Goal: Task Accomplishment & Management: Manage account settings

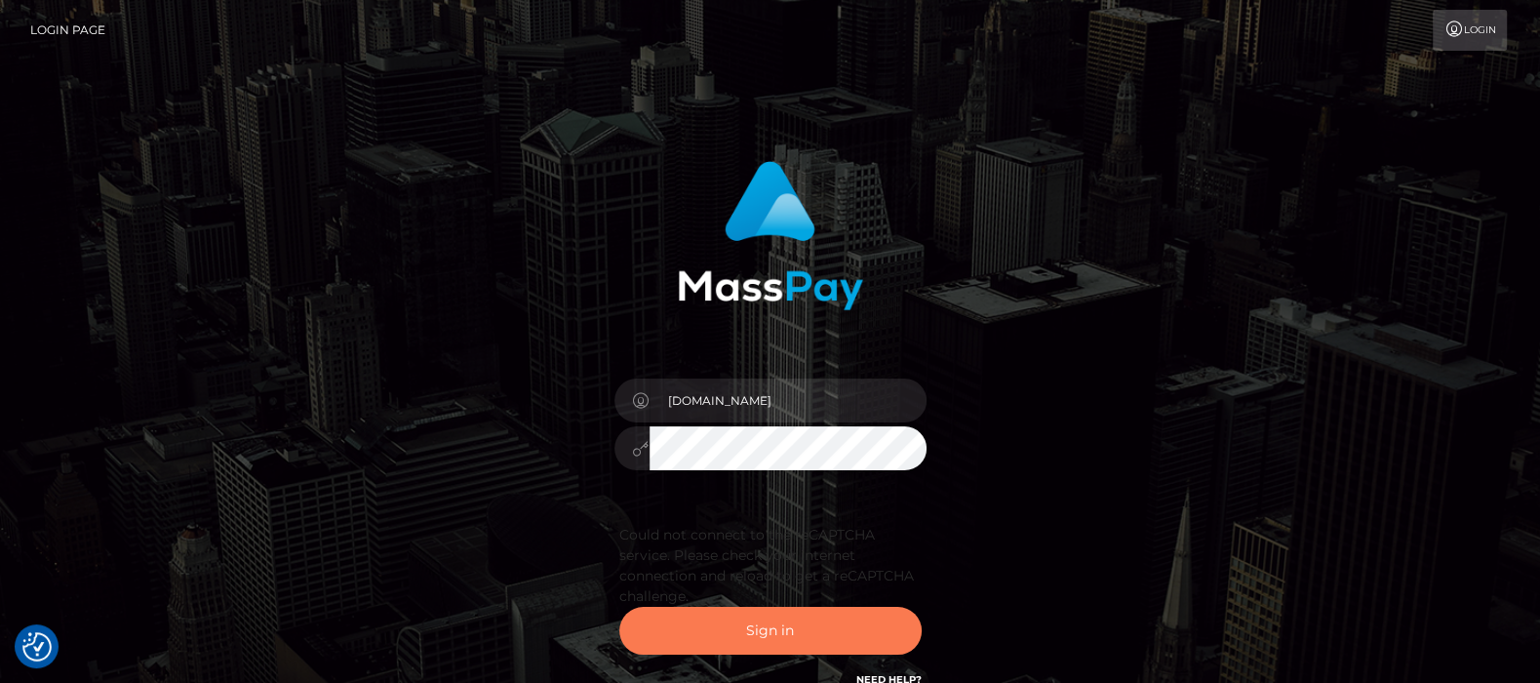
click at [766, 627] on button "Sign in" at bounding box center [770, 631] width 302 height 48
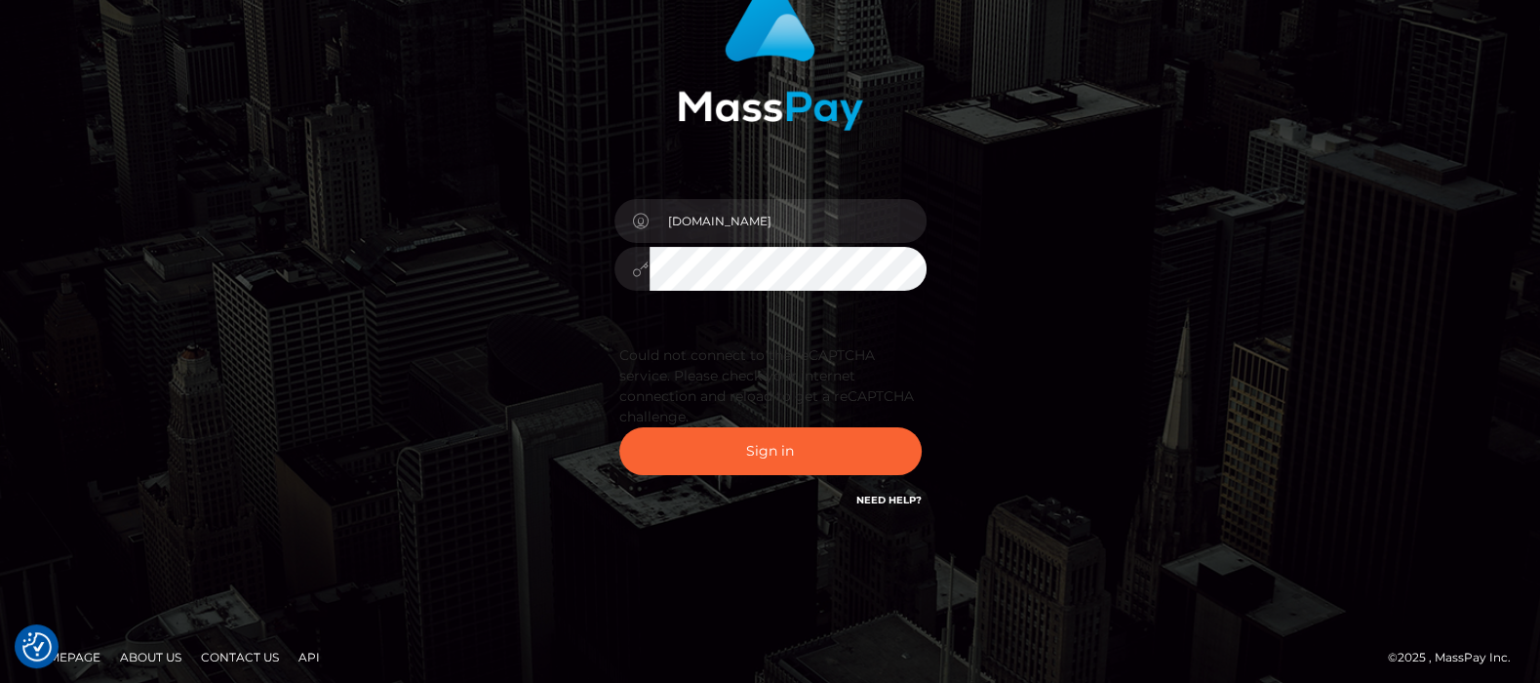
scroll to position [188, 0]
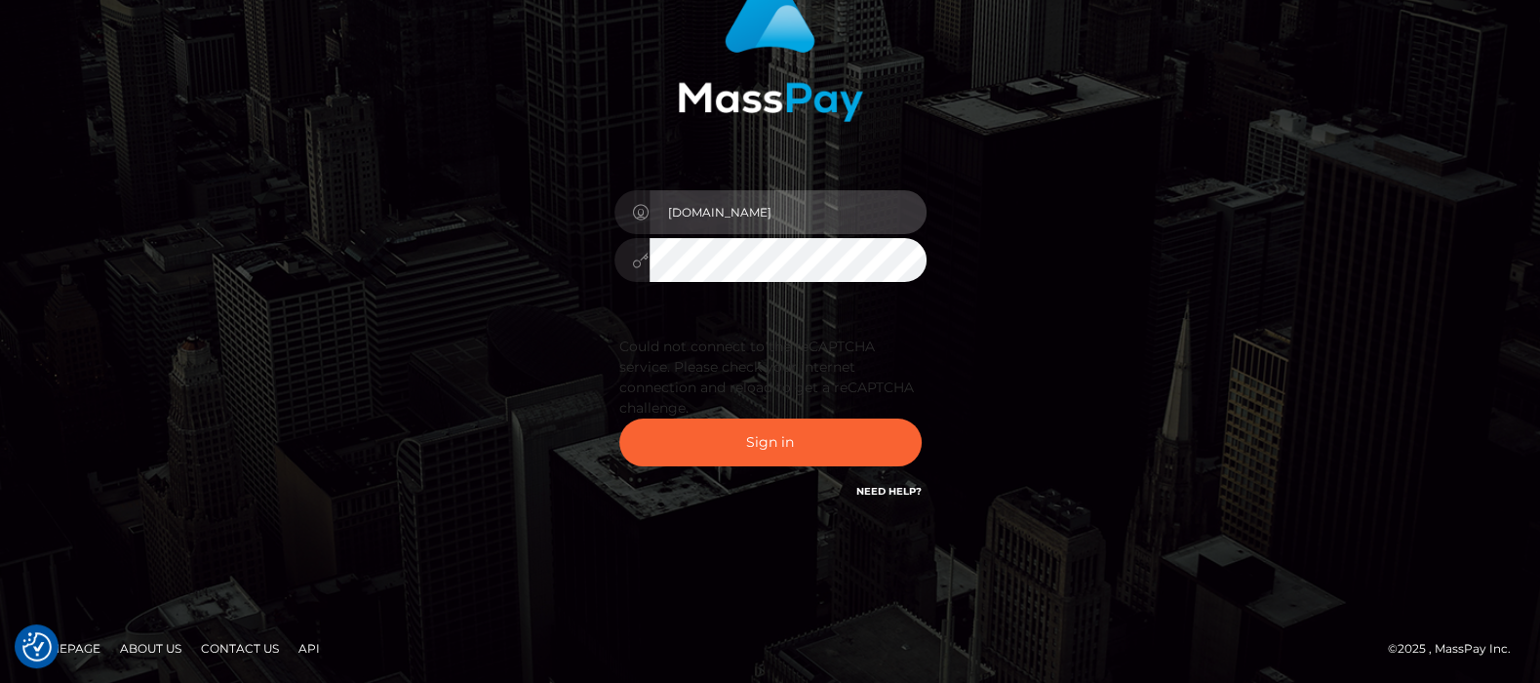
click at [785, 201] on input "[DOMAIN_NAME]" at bounding box center [788, 212] width 277 height 44
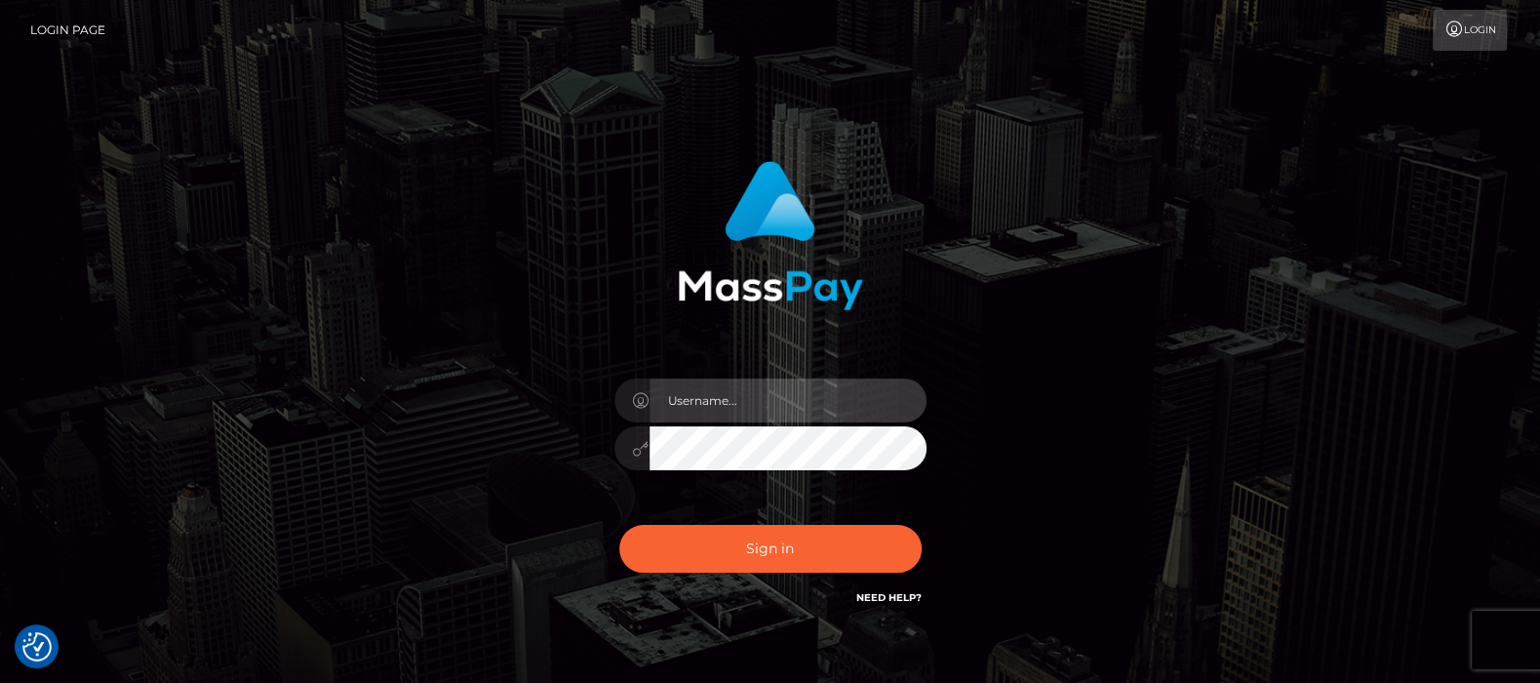
click at [734, 408] on input "text" at bounding box center [788, 400] width 277 height 44
click at [725, 395] on input "text" at bounding box center [788, 400] width 277 height 44
click at [708, 390] on input "text" at bounding box center [788, 400] width 277 height 44
type input "[DOMAIN_NAME]"
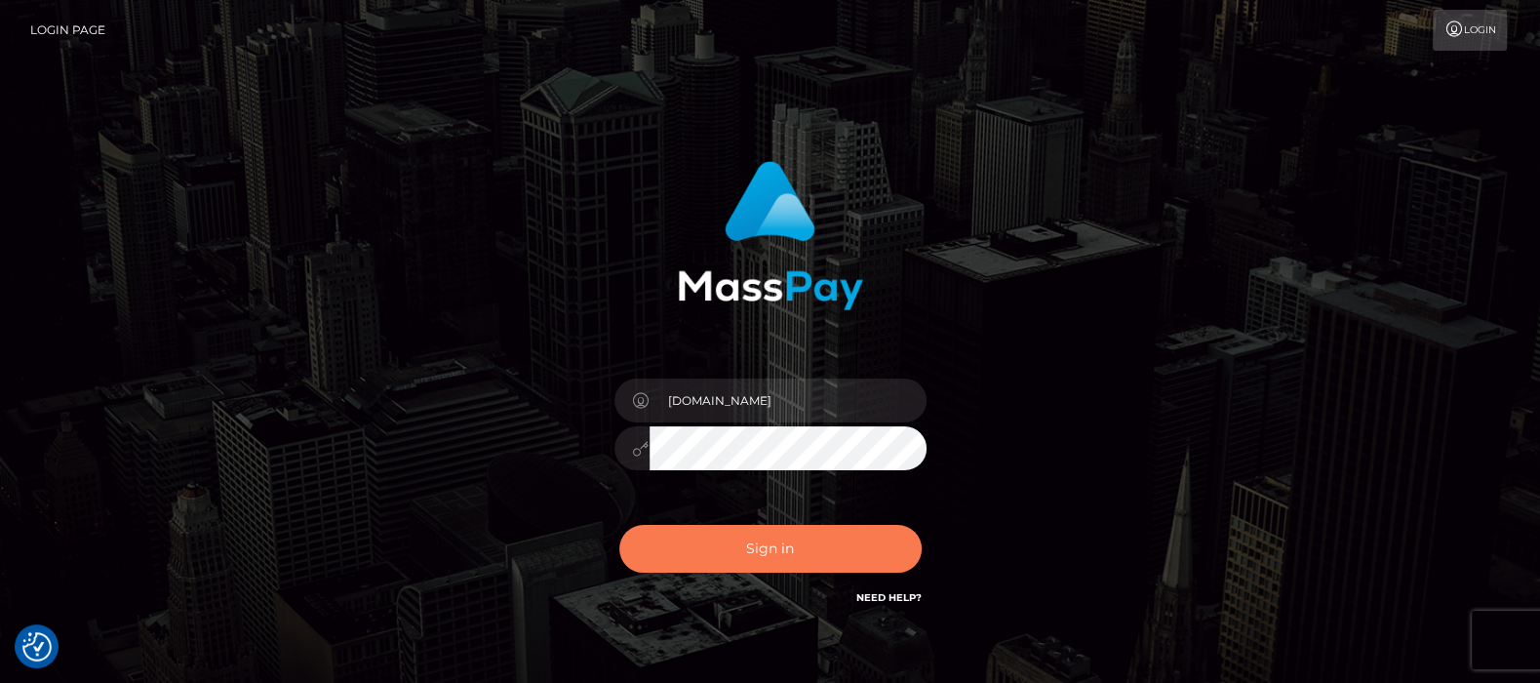
click at [805, 550] on button "Sign in" at bounding box center [770, 549] width 302 height 48
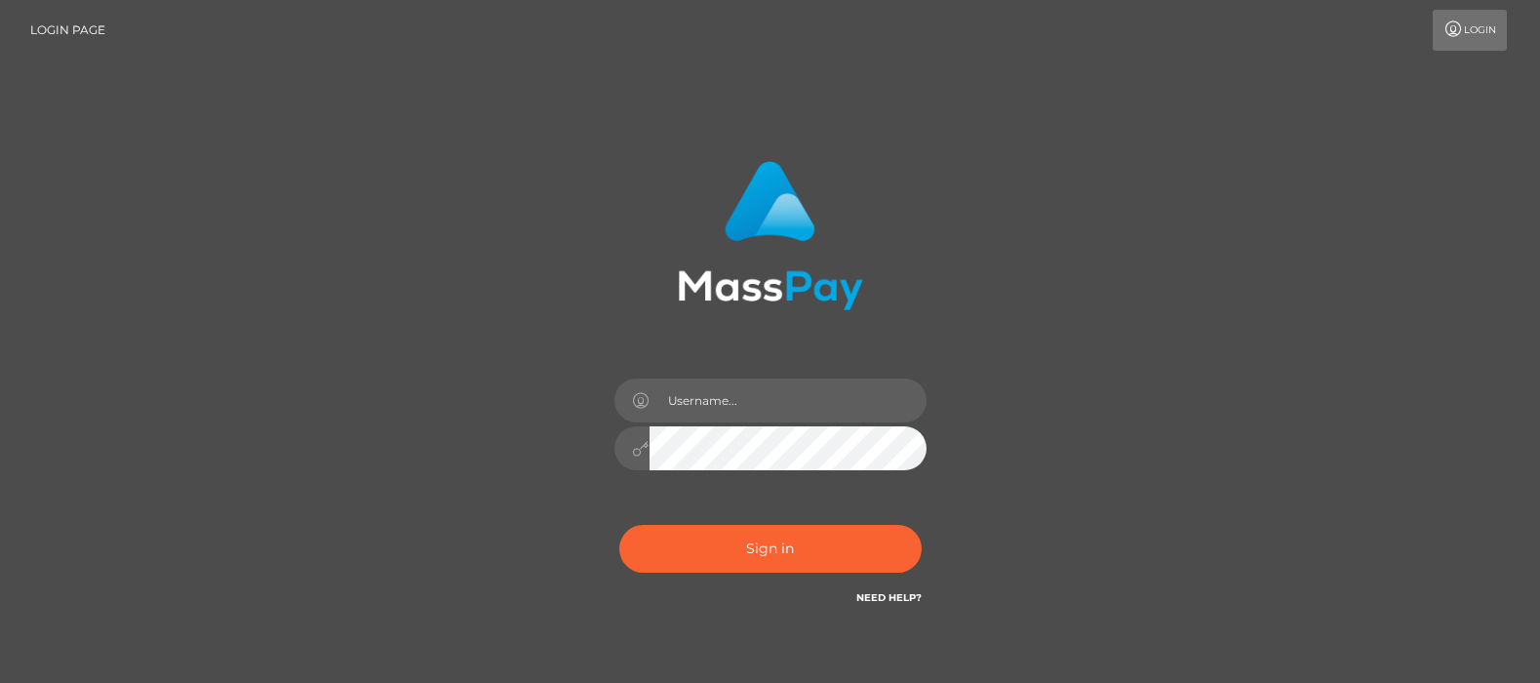
click at [712, 395] on input "text" at bounding box center [788, 400] width 277 height 44
type input "[DOMAIN_NAME]"
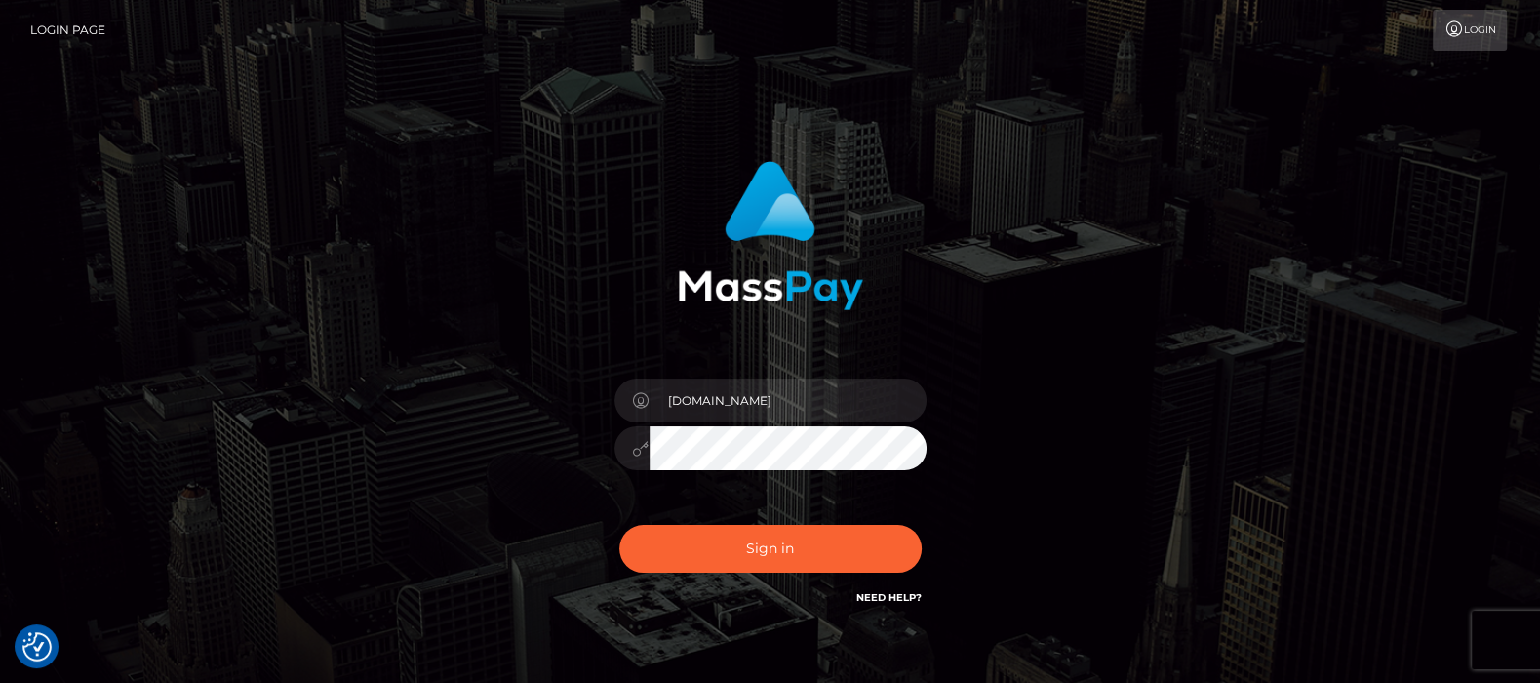
checkbox input "true"
click at [769, 537] on button "Sign in" at bounding box center [770, 549] width 302 height 48
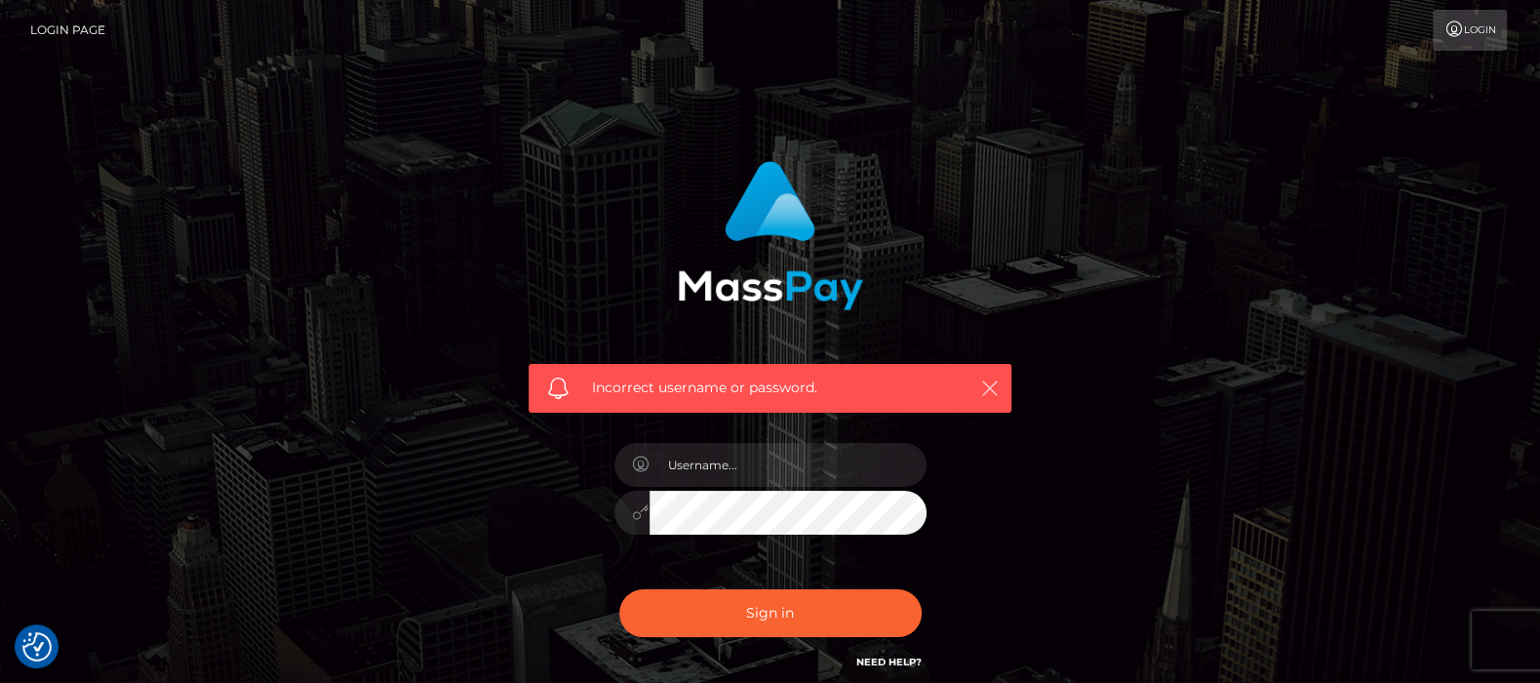
click at [991, 386] on icon "button" at bounding box center [990, 388] width 20 height 20
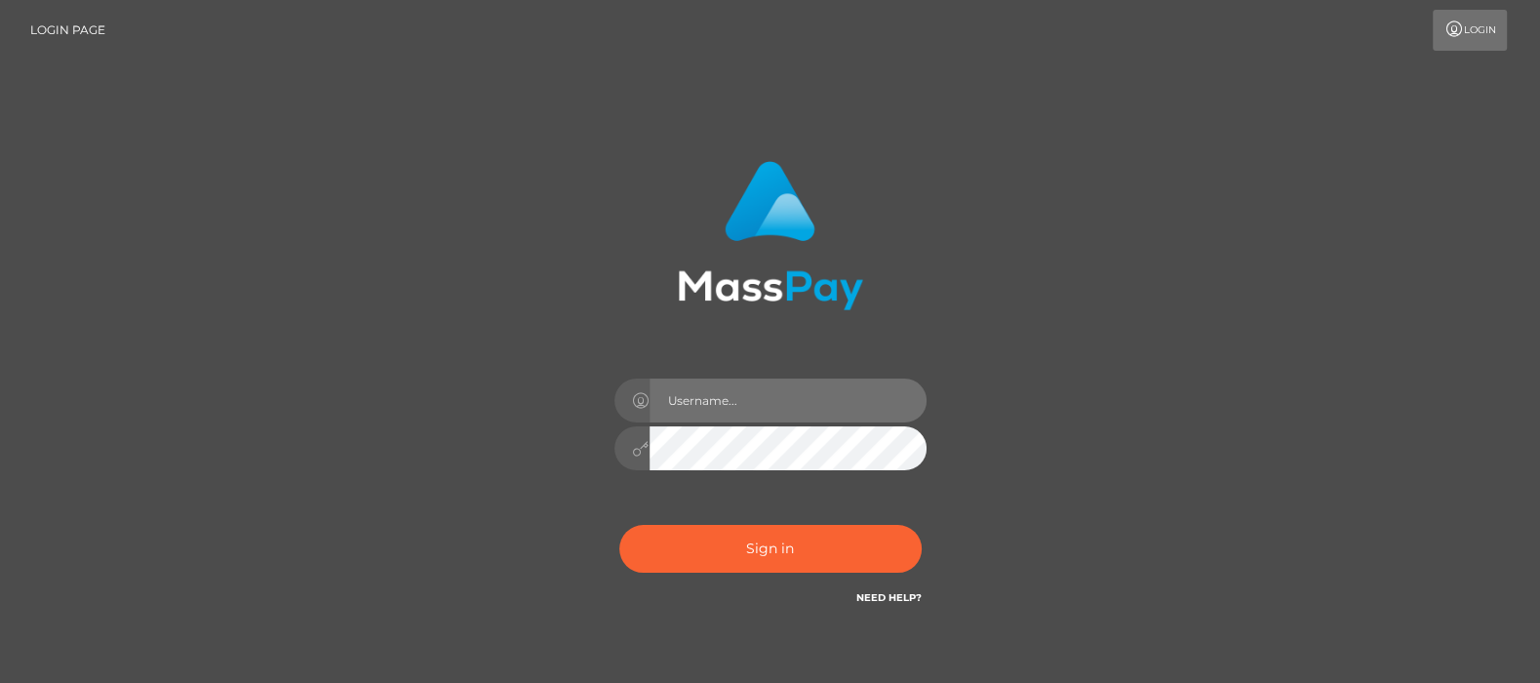
click at [715, 403] on input "text" at bounding box center [788, 400] width 277 height 44
type input "[DOMAIN_NAME]"
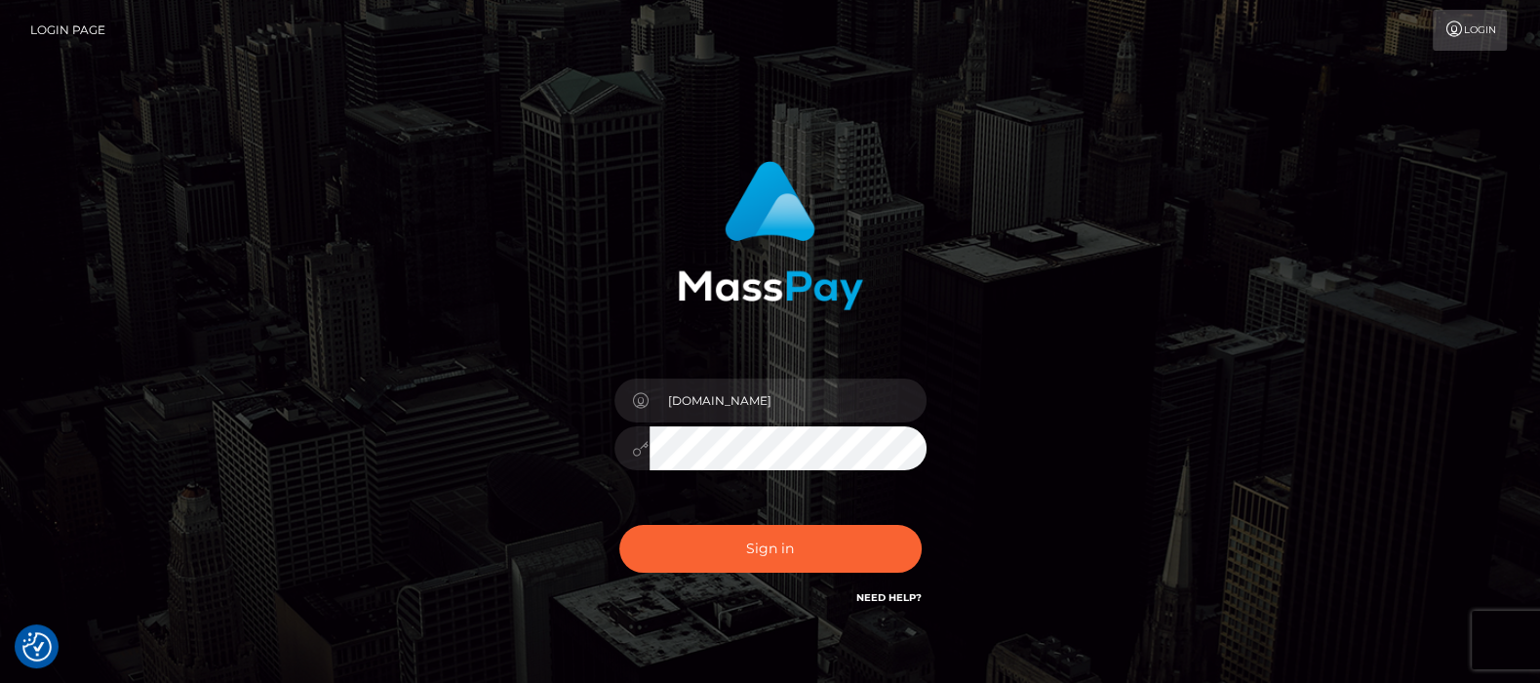
scroll to position [105, 0]
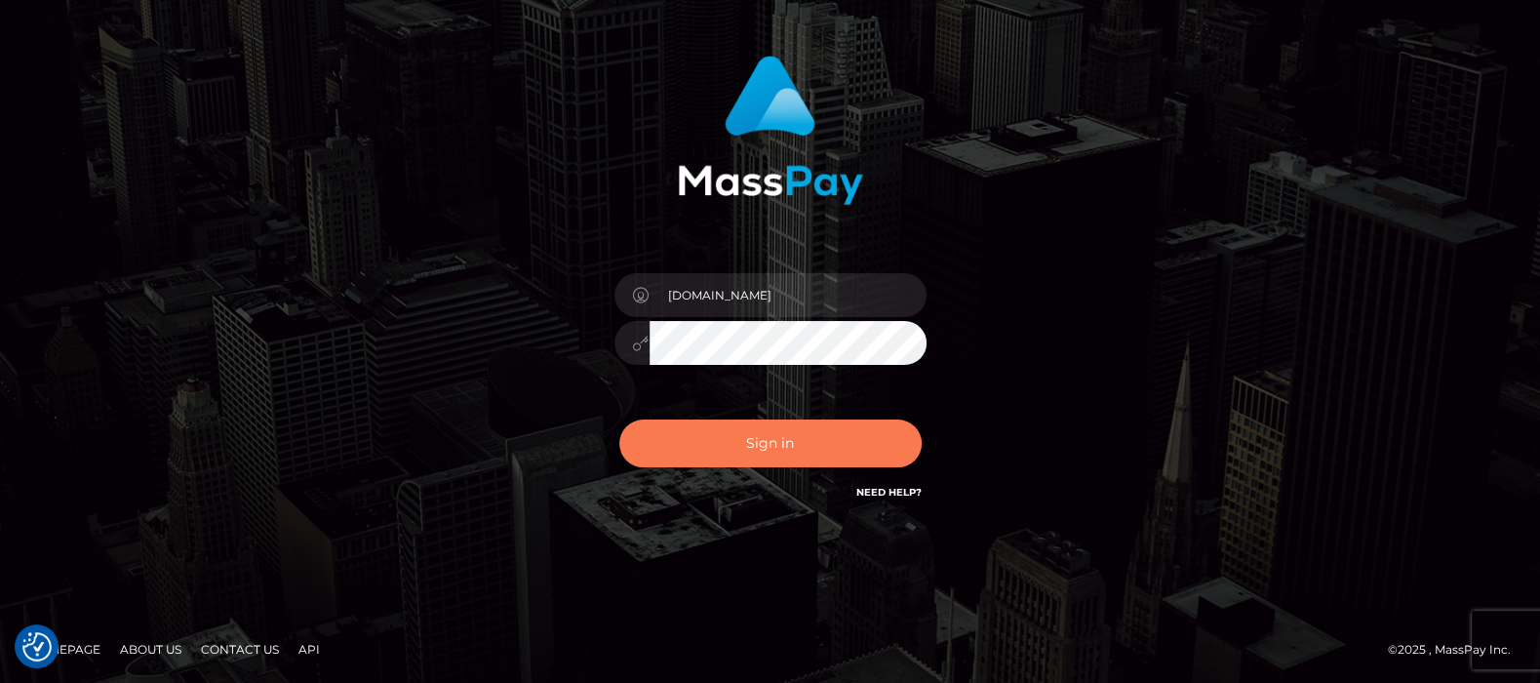
click at [764, 437] on button "Sign in" at bounding box center [770, 443] width 302 height 48
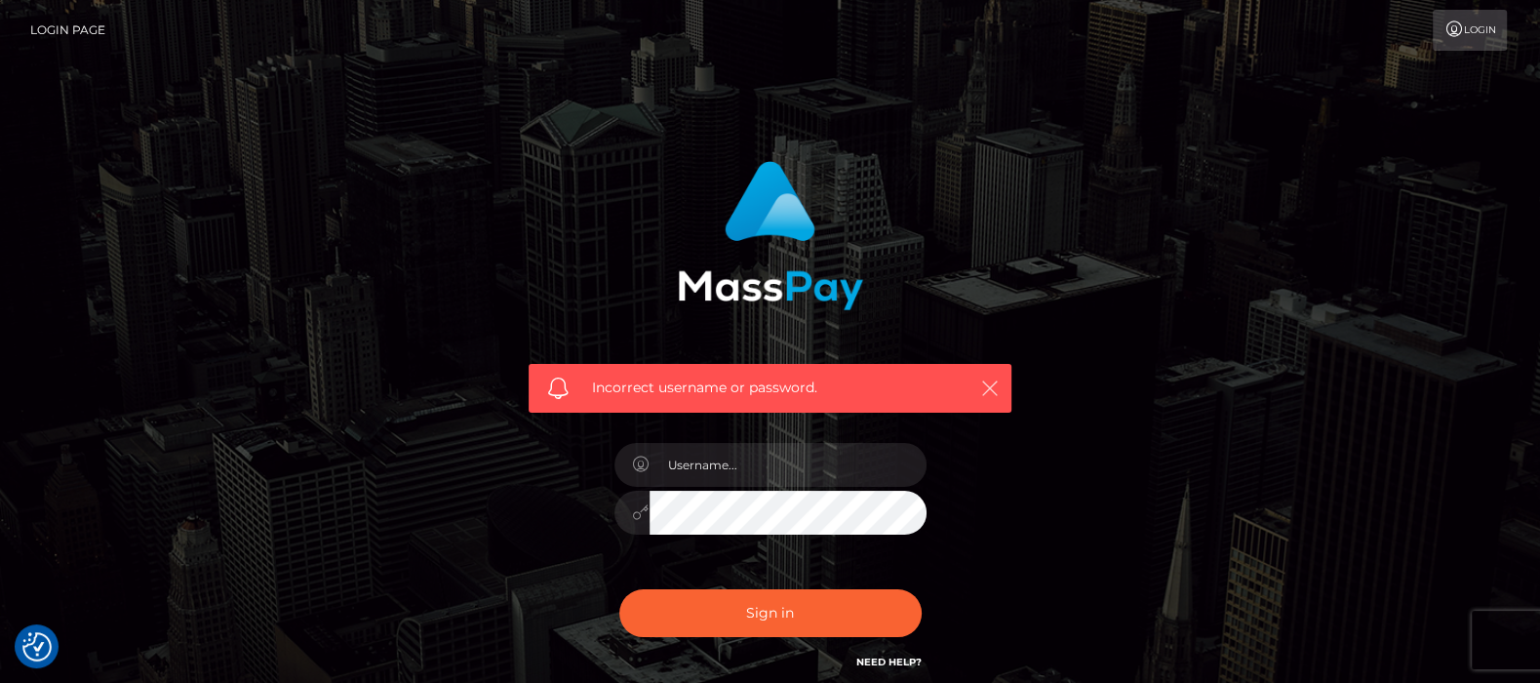
click at [997, 381] on icon "button" at bounding box center [990, 388] width 20 height 20
